Goal: Use online tool/utility: Utilize a website feature to perform a specific function

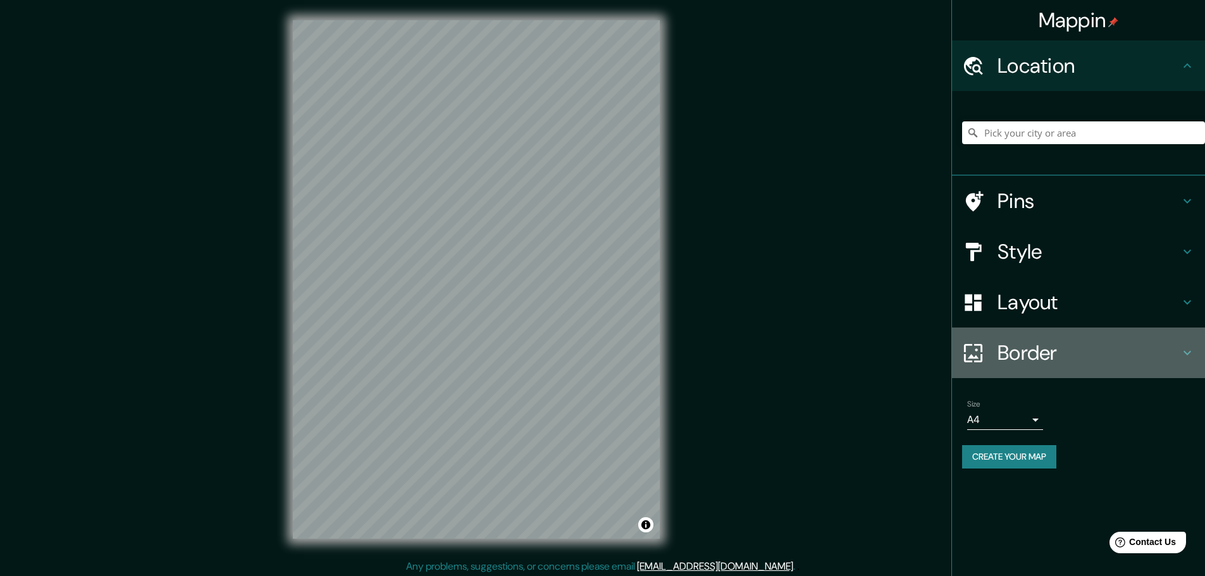
click at [1059, 354] on h4 "Border" at bounding box center [1089, 352] width 182 height 25
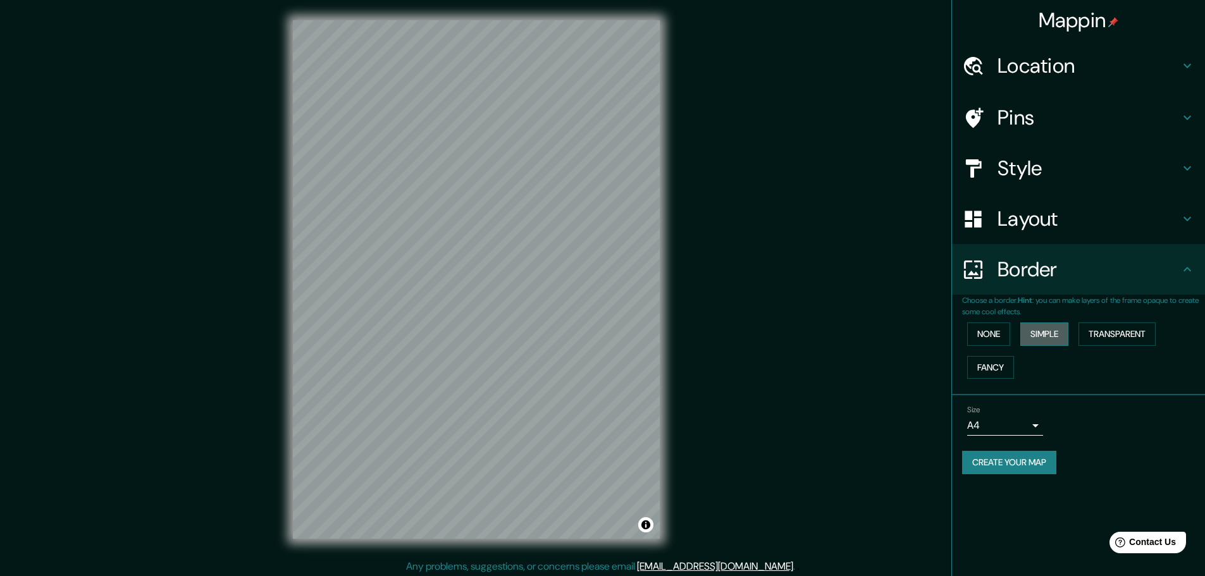
click at [1042, 333] on button "Simple" at bounding box center [1044, 334] width 48 height 23
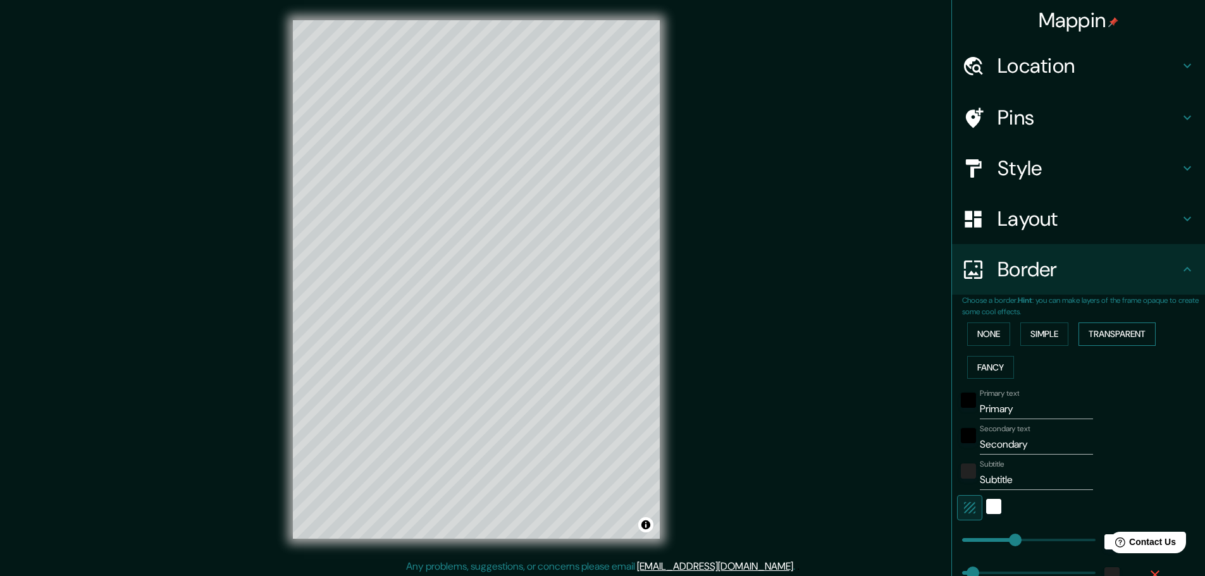
click at [1104, 331] on button "Transparent" at bounding box center [1117, 334] width 77 height 23
click at [993, 331] on button "None" at bounding box center [988, 334] width 43 height 23
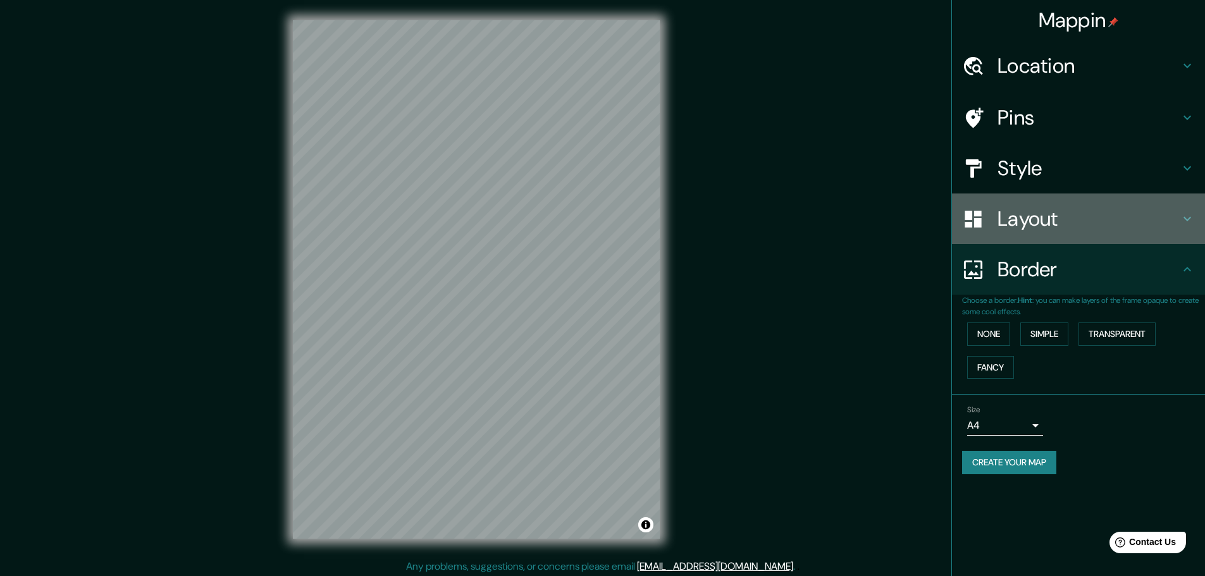
click at [1017, 228] on h4 "Layout" at bounding box center [1089, 218] width 182 height 25
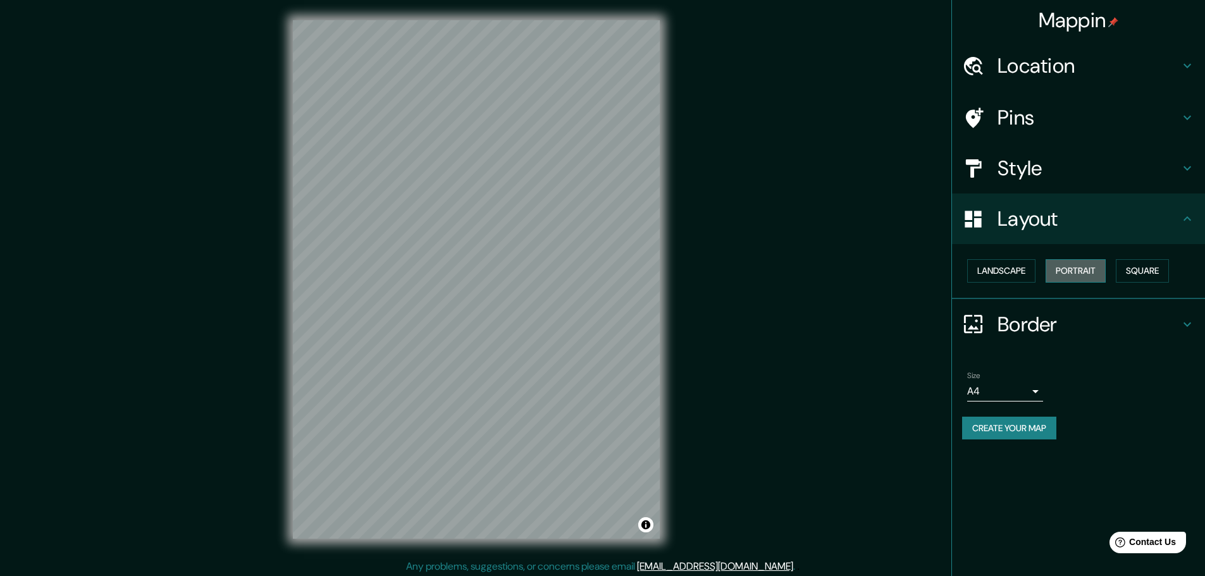
click at [1091, 271] on button "Portrait" at bounding box center [1076, 270] width 60 height 23
click at [1135, 271] on button "Square" at bounding box center [1142, 270] width 53 height 23
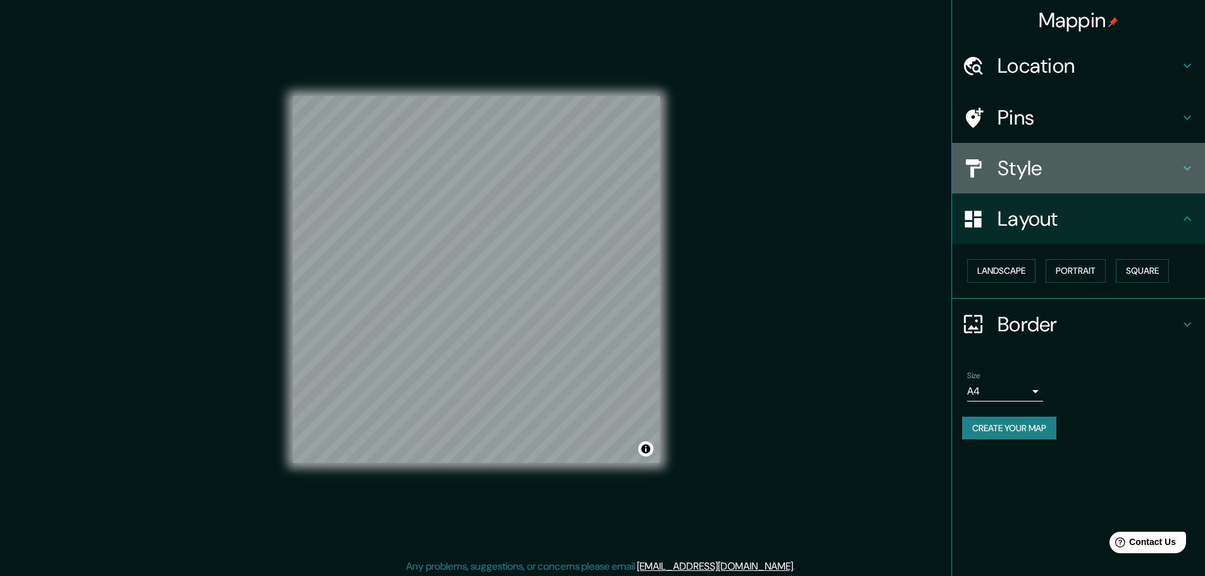
click at [1041, 171] on h4 "Style" at bounding box center [1089, 168] width 182 height 25
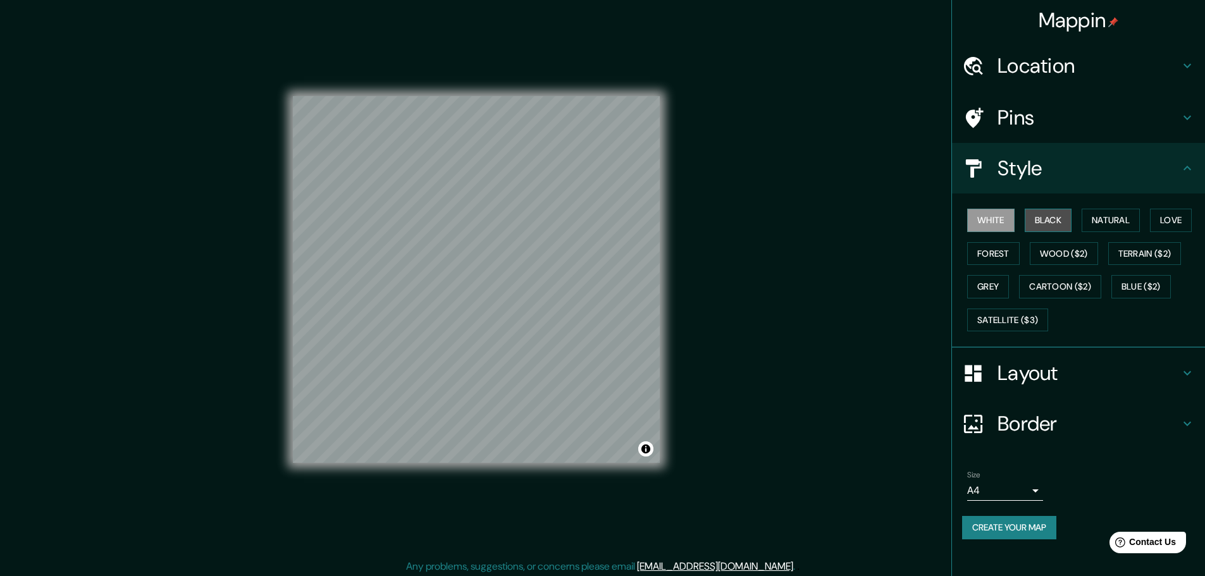
click at [1051, 221] on button "Black" at bounding box center [1048, 220] width 47 height 23
click at [1106, 219] on button "Natural" at bounding box center [1111, 220] width 58 height 23
click at [1168, 220] on button "Love" at bounding box center [1171, 220] width 42 height 23
click at [998, 283] on button "Grey" at bounding box center [988, 286] width 42 height 23
